Goal: Task Accomplishment & Management: Complete application form

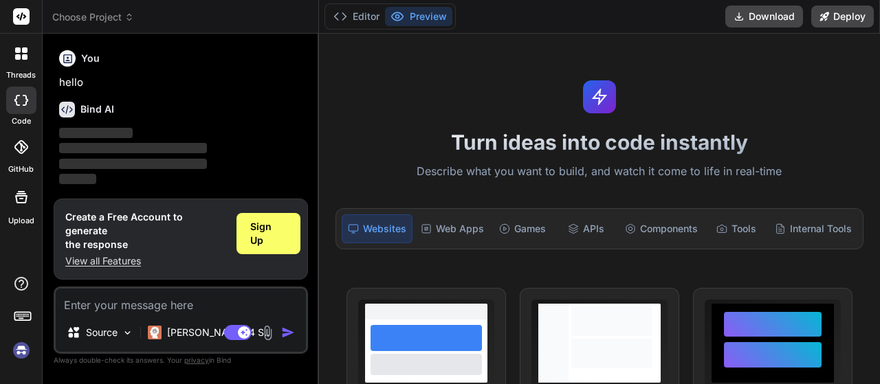
type textarea "x"
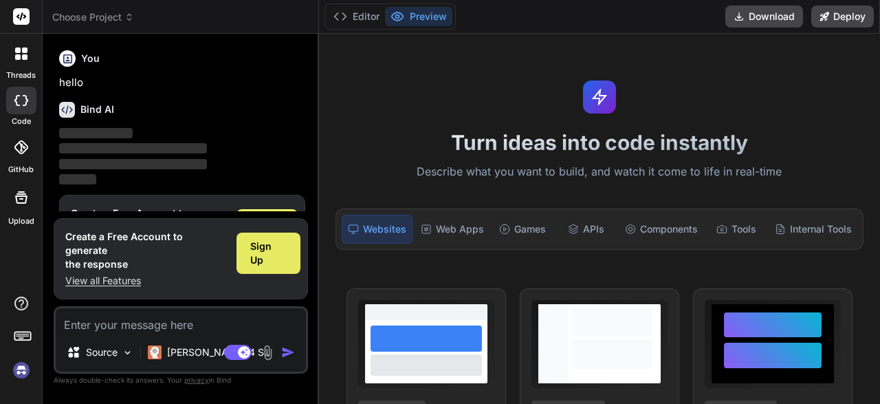
click at [276, 260] on span "Sign Up" at bounding box center [268, 252] width 36 height 27
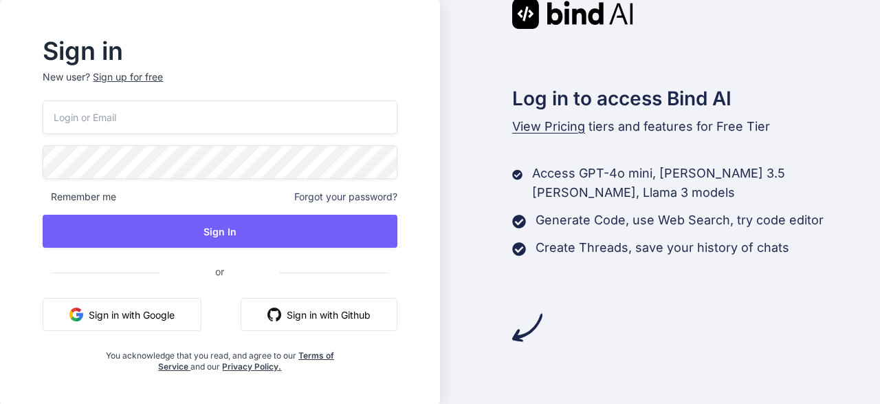
click at [173, 322] on button "Sign in with Google" at bounding box center [122, 314] width 159 height 33
click at [152, 317] on button "Sign in with Google" at bounding box center [122, 314] width 159 height 33
click at [124, 313] on button "Sign in with Google" at bounding box center [122, 314] width 159 height 33
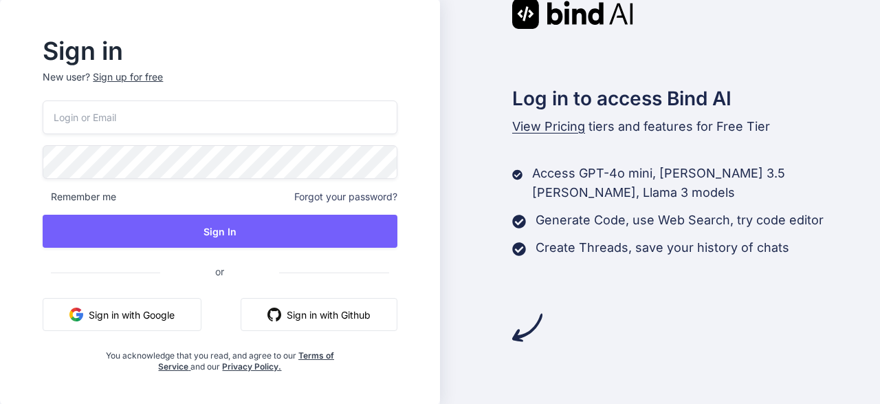
click at [126, 317] on button "Sign in with Google" at bounding box center [122, 314] width 159 height 33
click at [115, 318] on button "Sign in with Google" at bounding box center [122, 314] width 159 height 33
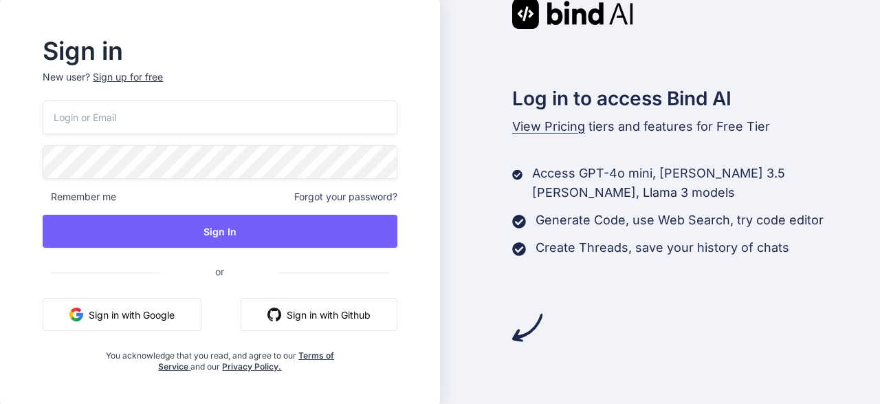
click at [115, 318] on button "Sign in with Google" at bounding box center [122, 314] width 159 height 33
click at [311, 316] on button "Sign in with Github" at bounding box center [319, 314] width 157 height 33
click at [179, 109] on input "email" at bounding box center [220, 117] width 354 height 34
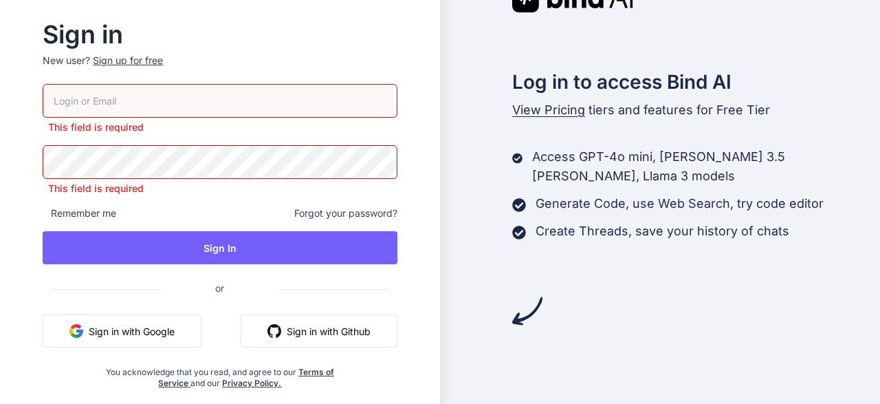
click at [153, 72] on p "New user? Sign up for free" at bounding box center [220, 69] width 354 height 30
click at [149, 57] on div "Sign up for free" at bounding box center [128, 61] width 70 height 14
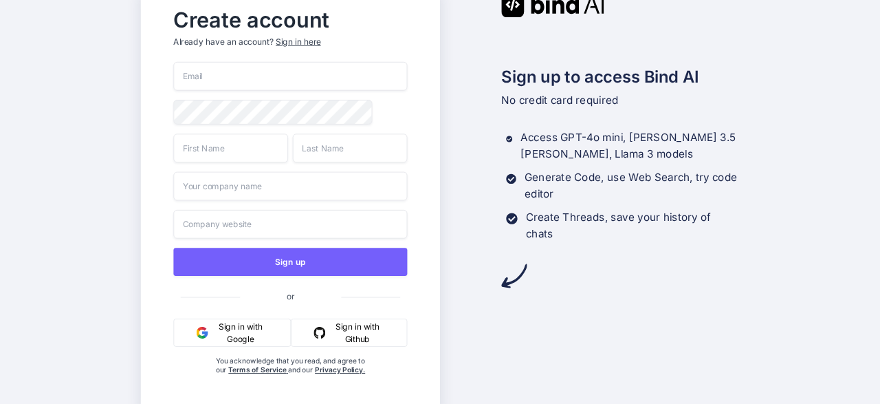
click at [245, 339] on button "Sign in with Google" at bounding box center [232, 332] width 118 height 28
drag, startPoint x: 245, startPoint y: 339, endPoint x: 358, endPoint y: 325, distance: 113.6
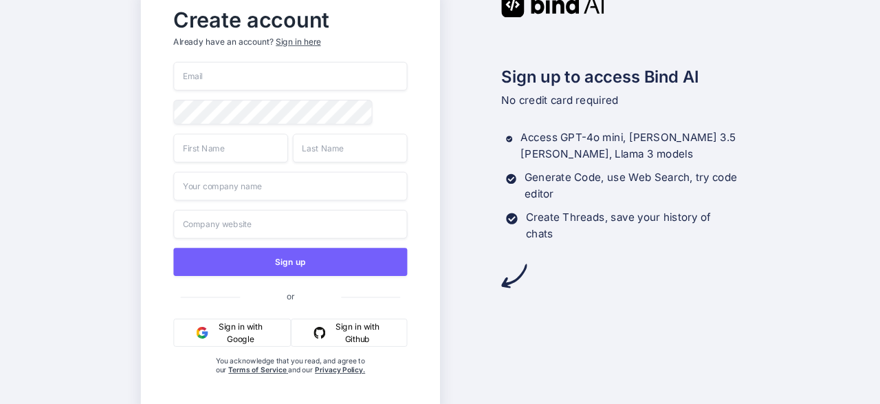
click at [358, 325] on div "Sign in with Google Sign in with Github" at bounding box center [290, 332] width 234 height 28
click at [358, 325] on button "Sign in with Github" at bounding box center [349, 332] width 116 height 28
drag, startPoint x: 358, startPoint y: 325, endPoint x: 285, endPoint y: 299, distance: 77.4
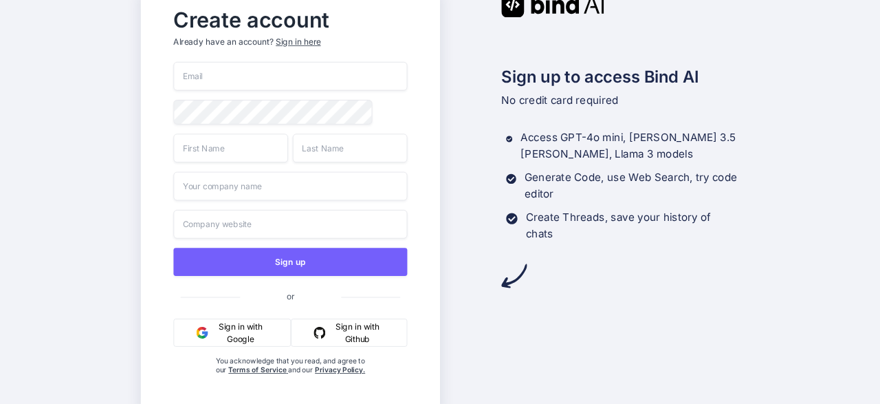
click at [285, 299] on div "Sign up or Sign in with Google Sign in with Github You acknowledge that you rea…" at bounding box center [290, 232] width 234 height 340
click at [257, 335] on button "Sign in with Google" at bounding box center [232, 332] width 118 height 28
click at [236, 333] on button "Sign in with Google" at bounding box center [232, 332] width 118 height 28
click at [202, 332] on img "button" at bounding box center [203, 333] width 12 height 12
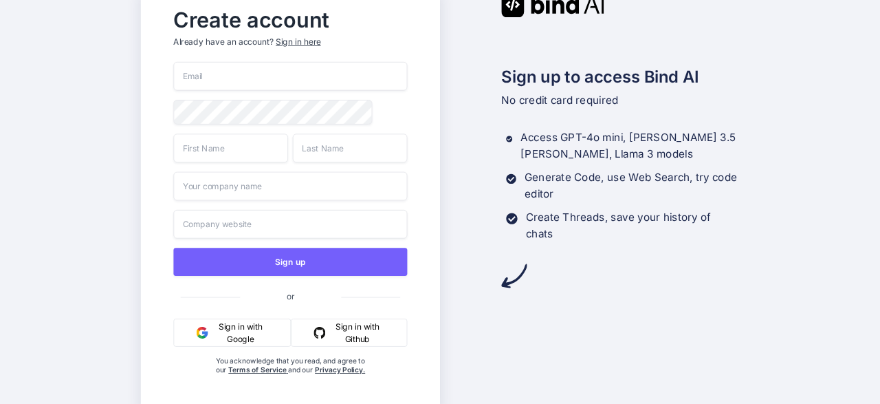
click at [272, 71] on input "email" at bounding box center [290, 76] width 234 height 29
type input "houessoueros3@gmail.com"
click at [230, 151] on input "text" at bounding box center [230, 147] width 115 height 29
type input "eros"
click at [322, 143] on input "text" at bounding box center [350, 147] width 115 height 29
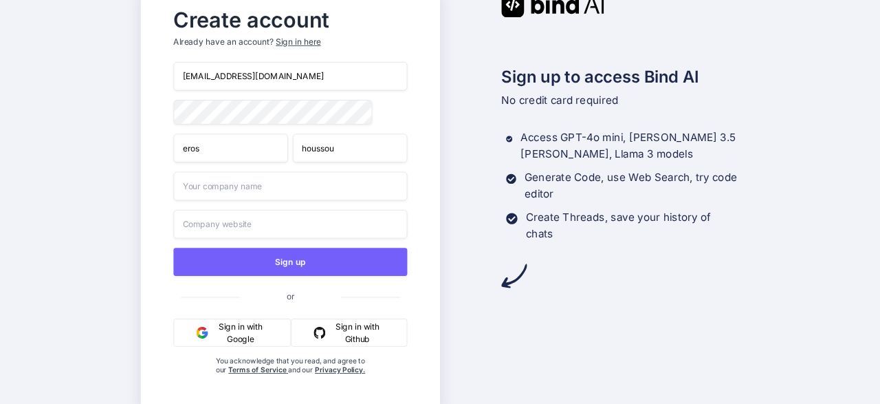
type input "houssou"
click at [293, 191] on input "text" at bounding box center [290, 186] width 234 height 29
type input "e"
type input "saitama"
click at [265, 239] on input "text" at bounding box center [290, 224] width 234 height 29
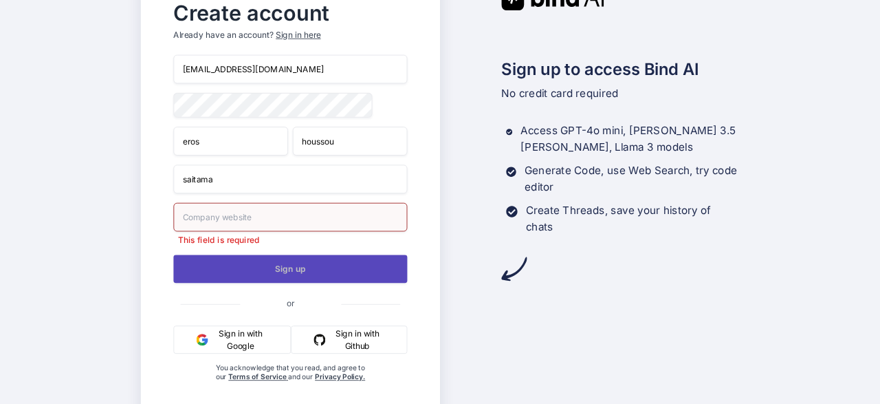
click at [265, 261] on button "Sign up" at bounding box center [290, 268] width 234 height 28
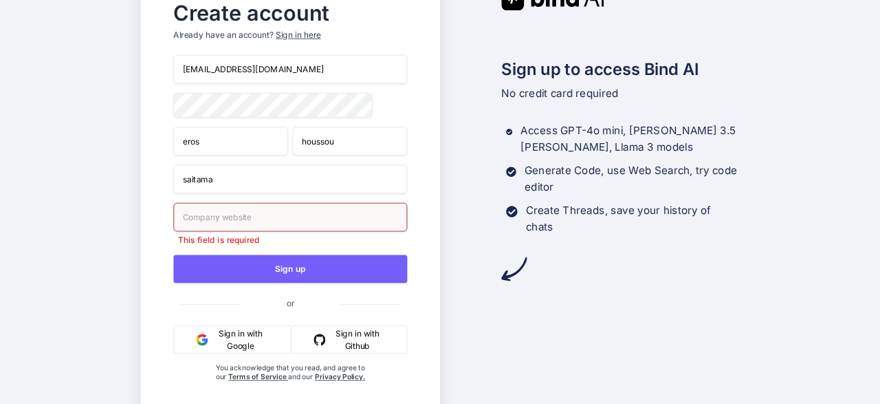
click at [243, 216] on input "text" at bounding box center [290, 217] width 234 height 29
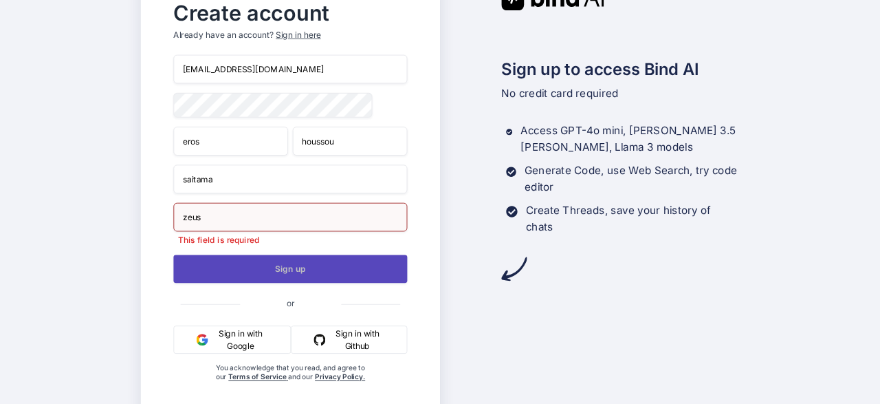
type input "zeus"
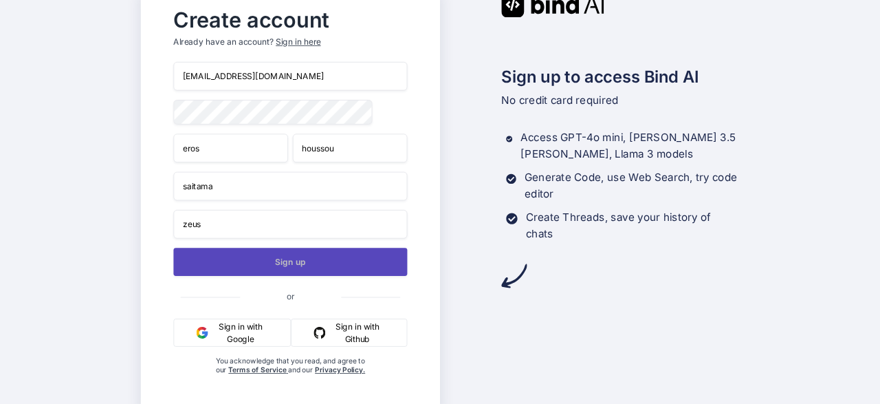
click at [231, 267] on button "Sign up" at bounding box center [290, 261] width 234 height 28
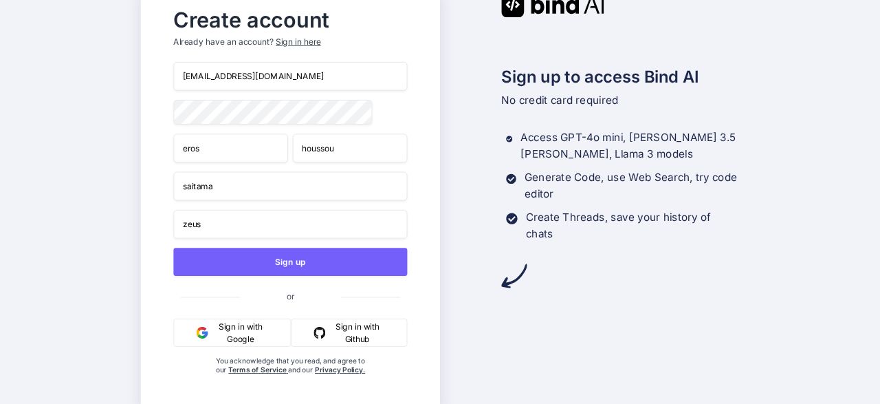
click at [258, 331] on button "Sign in with Google" at bounding box center [232, 332] width 118 height 28
drag, startPoint x: 258, startPoint y: 331, endPoint x: 0, endPoint y: -58, distance: 467.3
click at [225, 336] on button "Sign in with Google" at bounding box center [232, 332] width 118 height 28
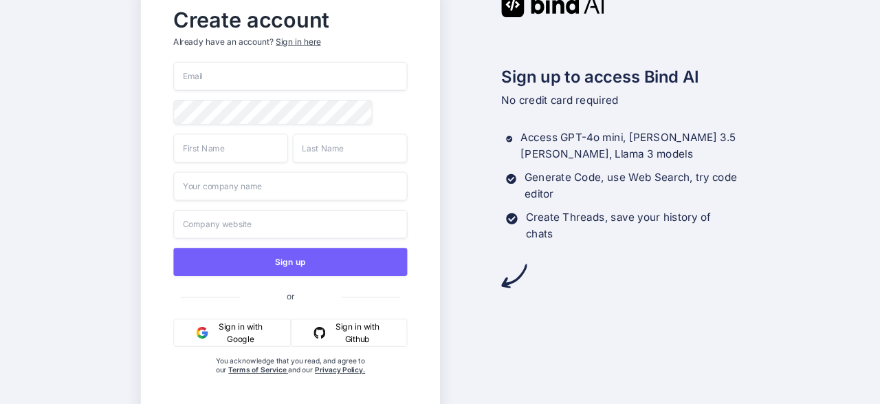
click at [225, 336] on button "Sign in with Google" at bounding box center [232, 332] width 118 height 28
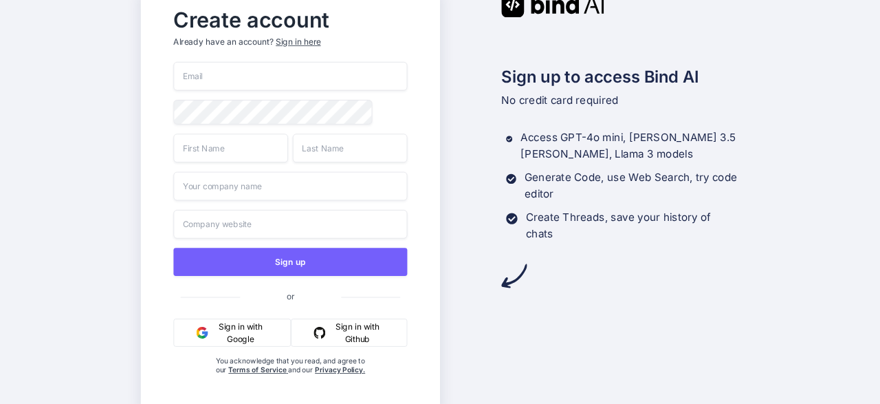
click at [225, 336] on button "Sign in with Google" at bounding box center [232, 332] width 118 height 28
